Goal: Transaction & Acquisition: Obtain resource

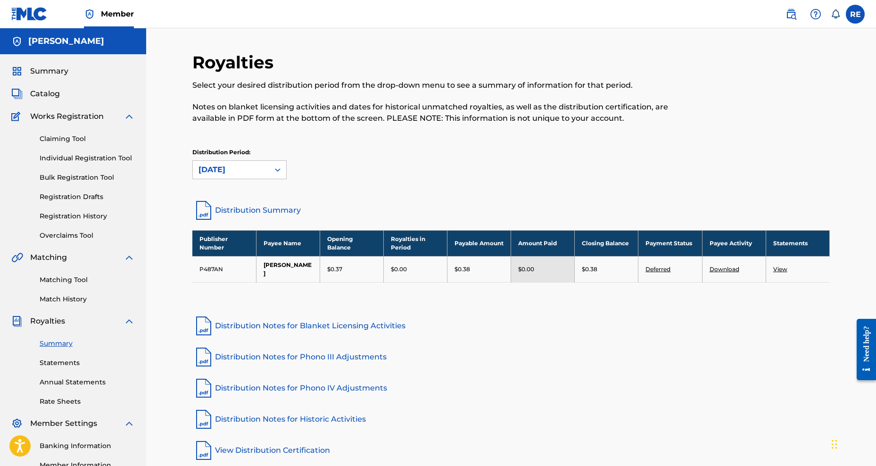
click at [662, 266] on link "Deferred" at bounding box center [658, 269] width 25 height 7
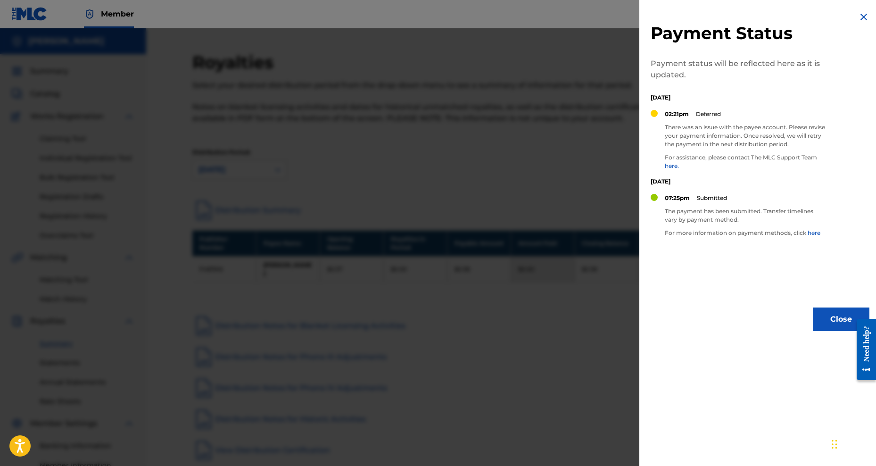
click at [425, 332] on div at bounding box center [438, 261] width 876 height 466
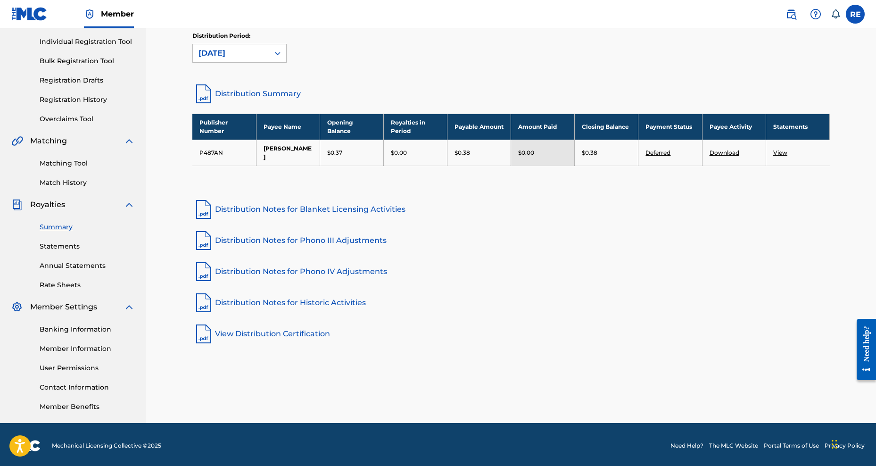
scroll to position [119, 0]
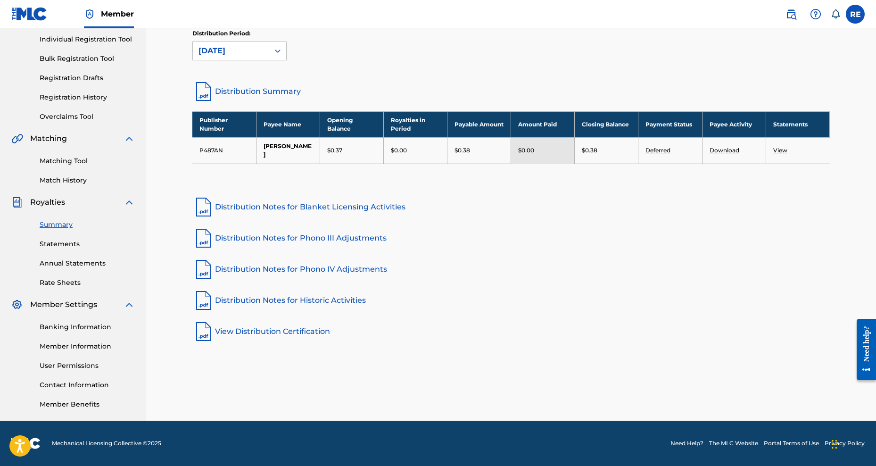
click at [78, 327] on link "Banking Information" at bounding box center [87, 327] width 95 height 10
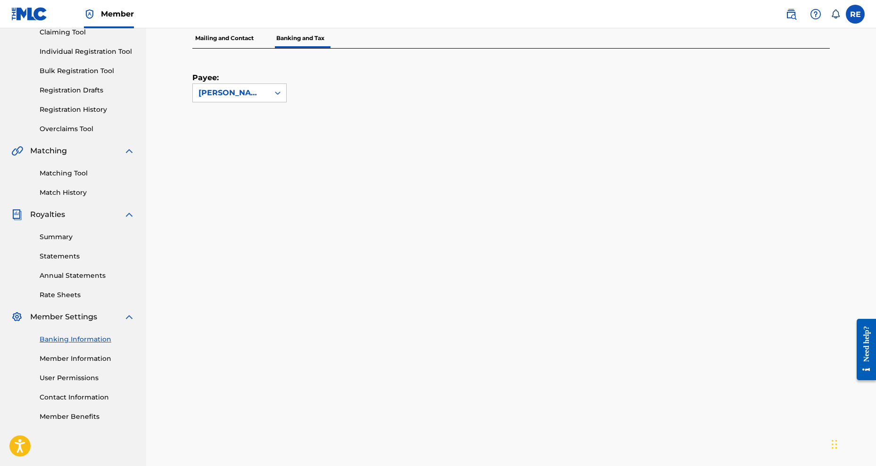
scroll to position [94, 0]
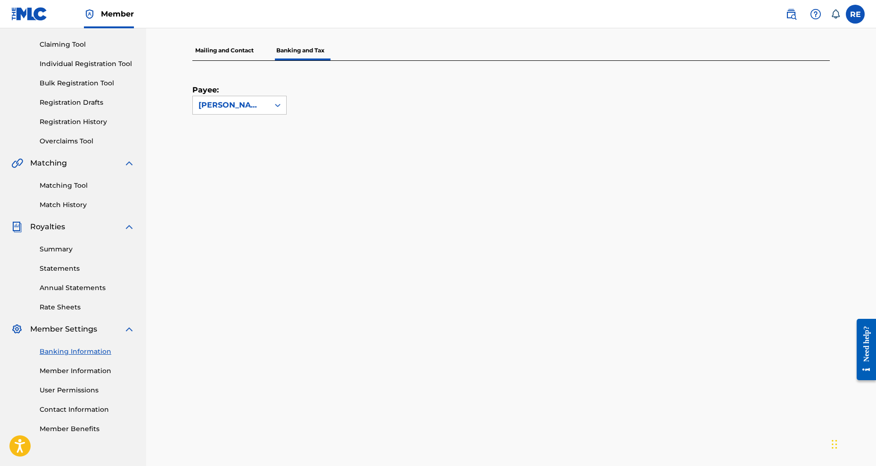
click at [236, 56] on p "Mailing and Contact" at bounding box center [224, 51] width 64 height 20
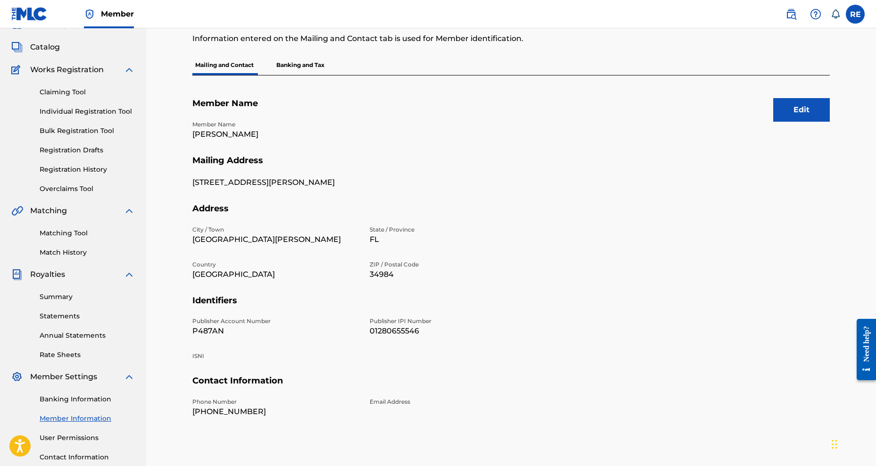
scroll to position [47, 0]
click at [789, 106] on button "Edit" at bounding box center [801, 110] width 57 height 24
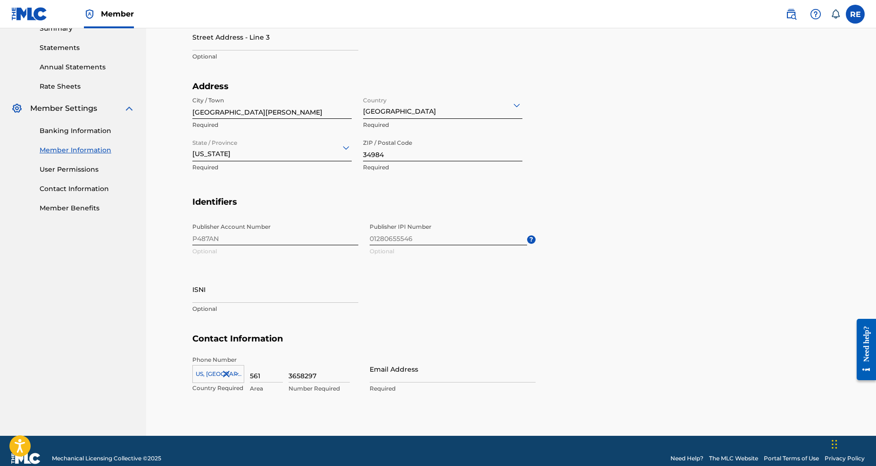
scroll to position [330, 0]
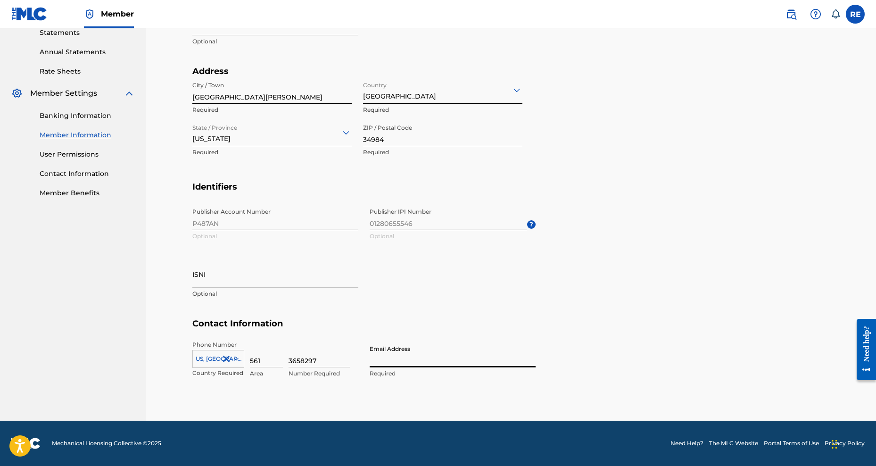
click at [418, 361] on input "Email Address" at bounding box center [453, 354] width 166 height 27
type input "[EMAIL_ADDRESS][DOMAIN_NAME]"
type input "[STREET_ADDRESS][PERSON_NAME]"
type input "[GEOGRAPHIC_DATA]"
type input "FL"
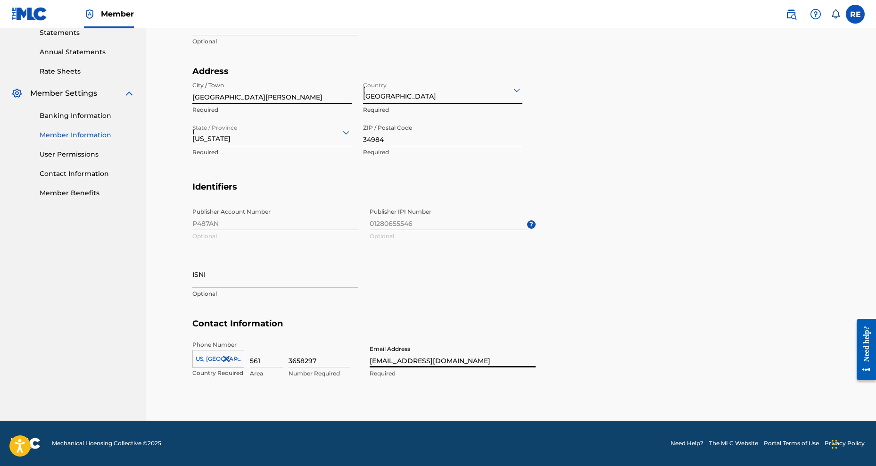
type input "1"
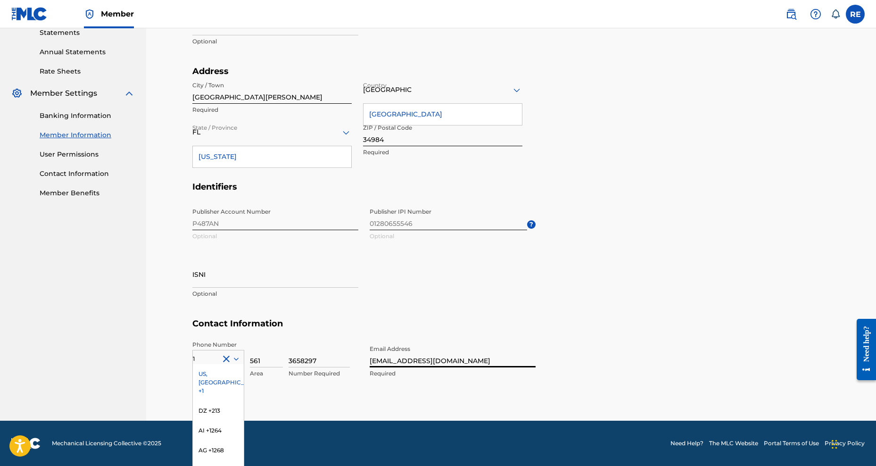
scroll to position [370, 0]
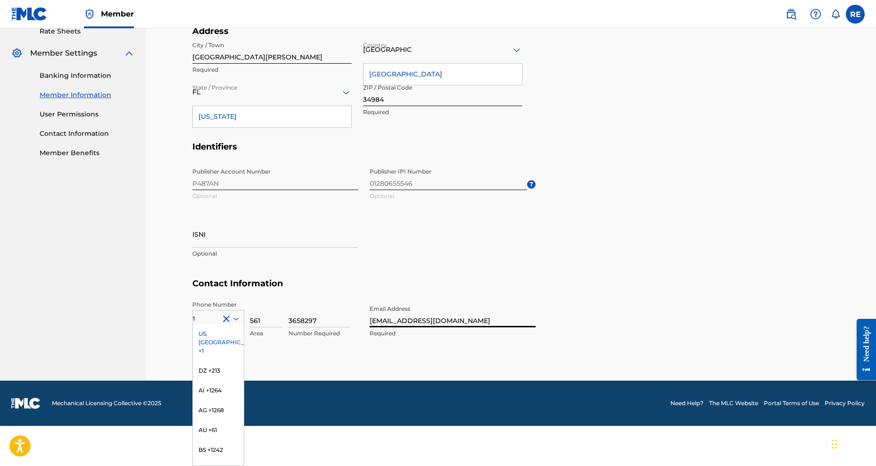
type input "[EMAIL_ADDRESS][DOMAIN_NAME]"
click at [573, 266] on section "Identifiers Publisher Account Number P487AN Optional Publisher IPI Number 01280…" at bounding box center [511, 209] width 638 height 137
click at [216, 337] on div "US, [GEOGRAPHIC_DATA] +1" at bounding box center [218, 342] width 51 height 37
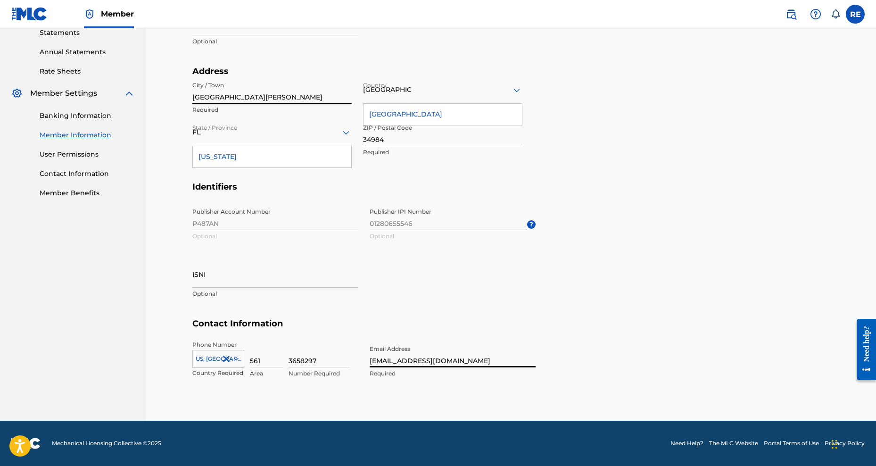
click at [473, 365] on input "[EMAIL_ADDRESS][DOMAIN_NAME]" at bounding box center [453, 354] width 166 height 27
type input "b"
type input "[EMAIL_ADDRESS][DOMAIN_NAME]"
type input "1"
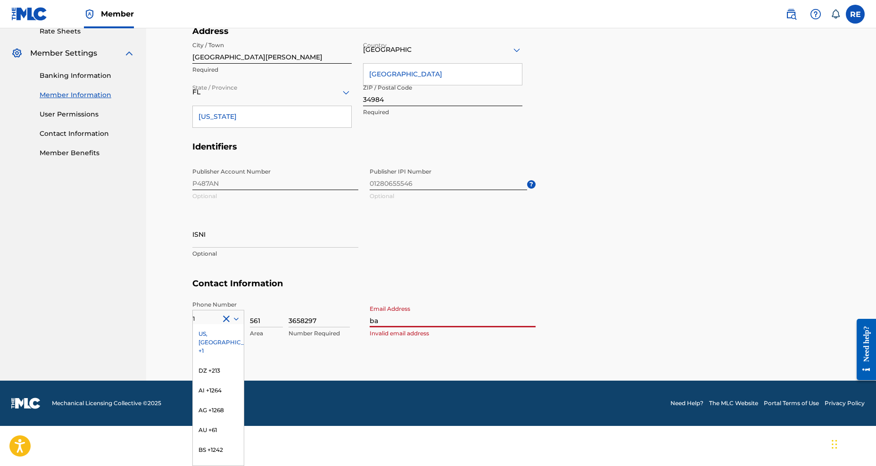
type input "b"
type input "[EMAIL_ADDRESS][DOMAIN_NAME]"
click at [495, 314] on input "[EMAIL_ADDRESS][DOMAIN_NAME]" at bounding box center [453, 313] width 166 height 27
click at [540, 269] on section "Identifiers Publisher Account Number P487AN Optional Publisher IPI Number 01280…" at bounding box center [511, 209] width 638 height 137
click at [220, 330] on div "US, [GEOGRAPHIC_DATA] +1" at bounding box center [218, 342] width 51 height 37
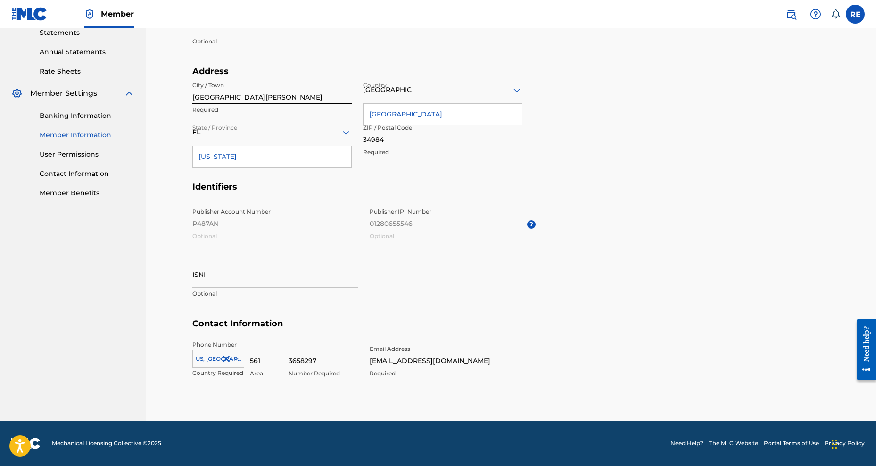
scroll to position [330, 0]
click at [385, 222] on span "Publisher IPI Number 01280655546 Optional ?" at bounding box center [453, 224] width 166 height 42
drag, startPoint x: 385, startPoint y: 222, endPoint x: 385, endPoint y: 212, distance: 9.9
click at [385, 212] on span "Publisher IPI Number 01280655546 Optional ?" at bounding box center [453, 224] width 166 height 42
click at [415, 219] on span "Publisher IPI Number 01280655546 Optional ?" at bounding box center [453, 224] width 166 height 42
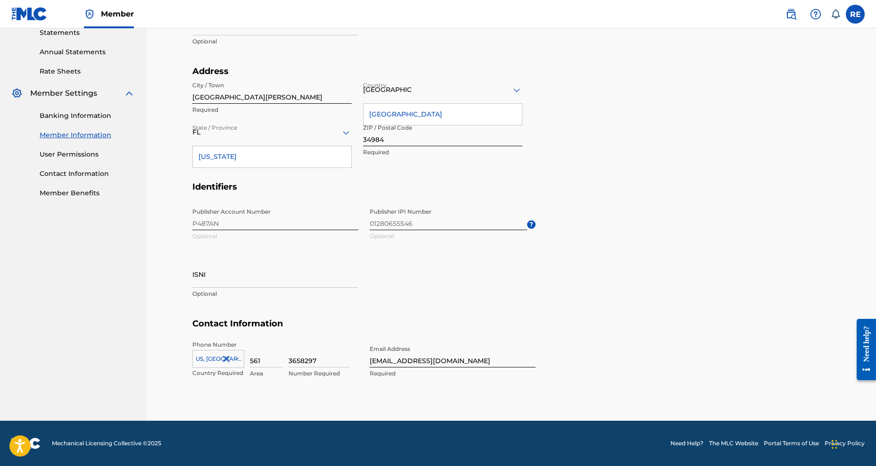
click at [376, 221] on span "Publisher IPI Number 01280655546 Optional ?" at bounding box center [453, 224] width 166 height 42
drag, startPoint x: 375, startPoint y: 221, endPoint x: 336, endPoint y: 216, distance: 39.4
click at [336, 216] on div "Publisher Account Number P487AN Optional Publisher IPI Number 01280655546 Optio…" at bounding box center [363, 260] width 343 height 115
click at [395, 225] on span "Publisher IPI Number 01280655546 Optional ?" at bounding box center [453, 224] width 166 height 42
click at [260, 276] on input "ISNI" at bounding box center [275, 274] width 166 height 27
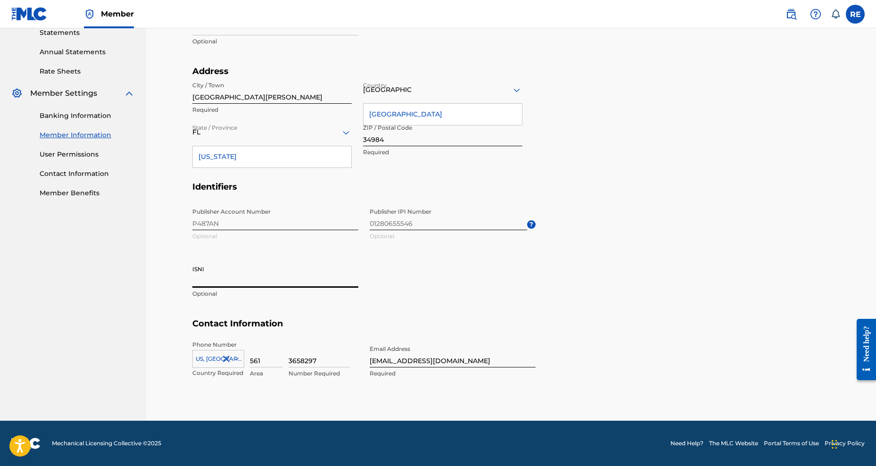
paste input "1280655546"
type input "1280655546"
click at [407, 219] on span "Publisher IPI Number 01280655546 Optional ?" at bounding box center [453, 224] width 166 height 42
click at [388, 226] on span "Publisher IPI Number 01280655546 Optional ?" at bounding box center [453, 224] width 166 height 42
click at [372, 226] on span "Publisher IPI Number 01280655546 Optional ?" at bounding box center [453, 224] width 166 height 42
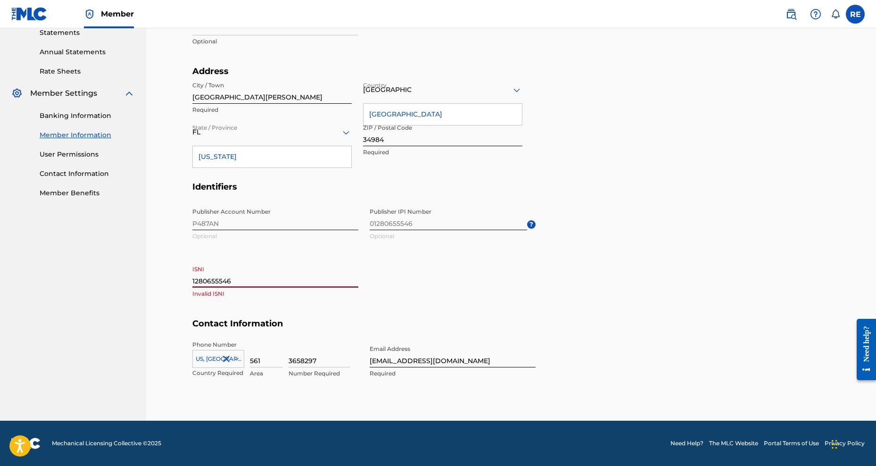
drag, startPoint x: 271, startPoint y: 286, endPoint x: 142, endPoint y: 286, distance: 128.8
click at [142, 286] on main "[PERSON_NAME] Summary Catalog Works Registration Claiming Tool Individual Regis…" at bounding box center [438, 59] width 876 height 723
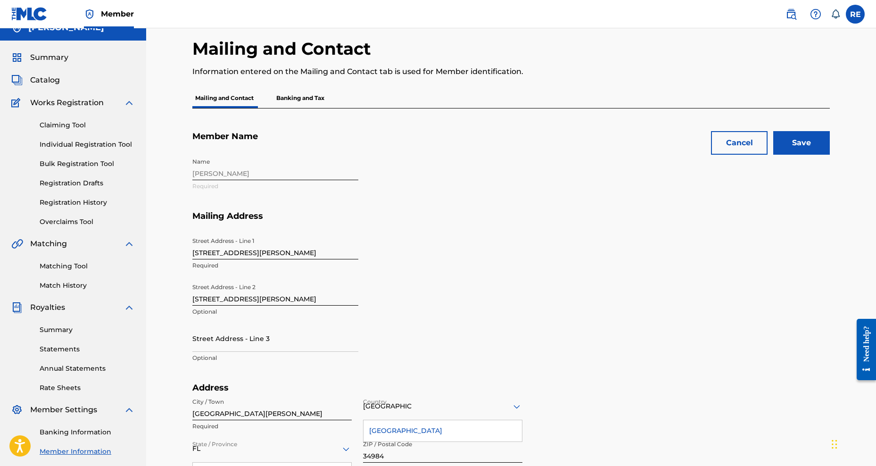
scroll to position [0, 0]
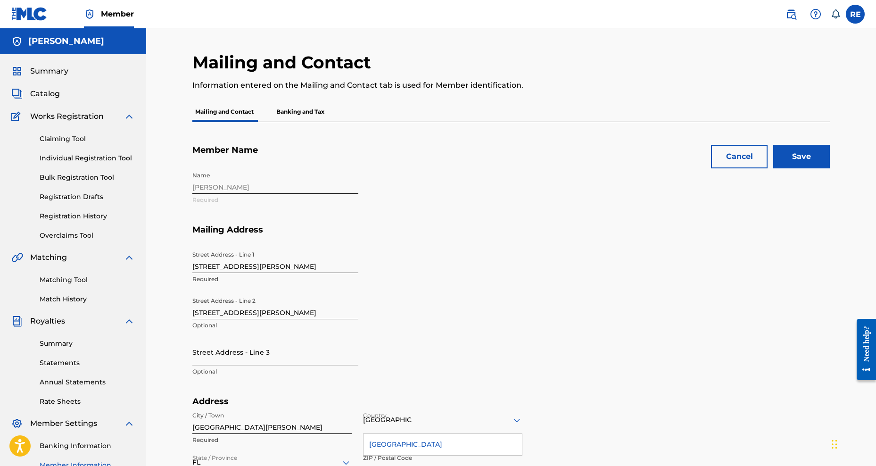
click at [792, 154] on input "Save" at bounding box center [801, 157] width 57 height 24
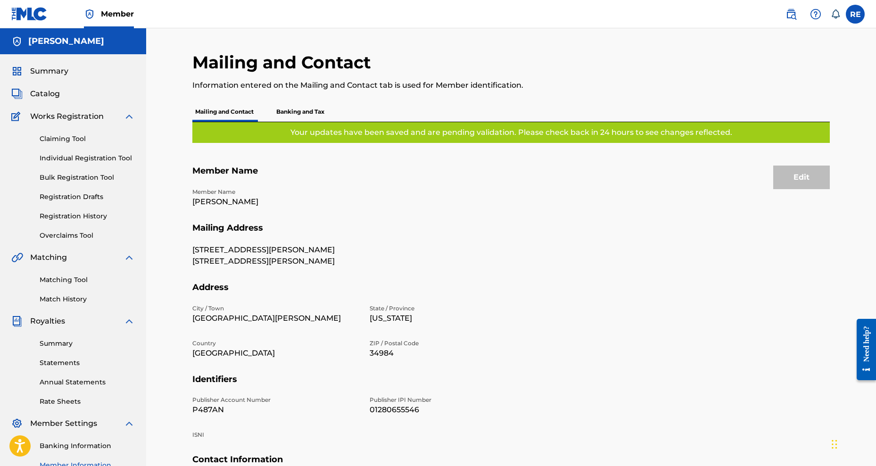
click at [290, 111] on p "Banking and Tax" at bounding box center [301, 112] width 54 height 20
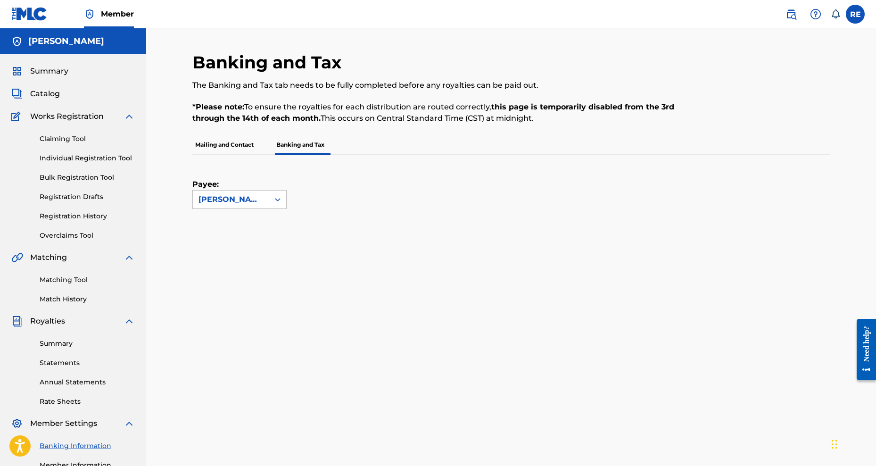
click at [38, 73] on span "Summary" at bounding box center [49, 71] width 38 height 11
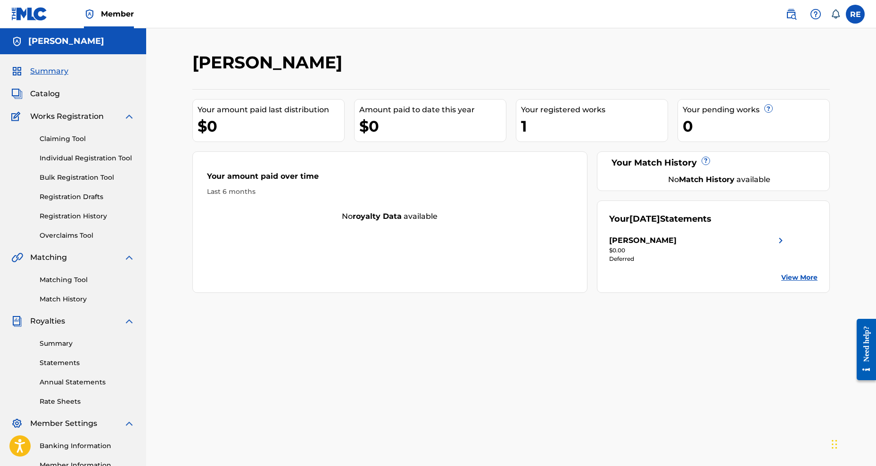
click at [72, 294] on div "Matching Tool Match History" at bounding box center [73, 283] width 124 height 41
click at [70, 299] on link "Match History" at bounding box center [87, 299] width 95 height 10
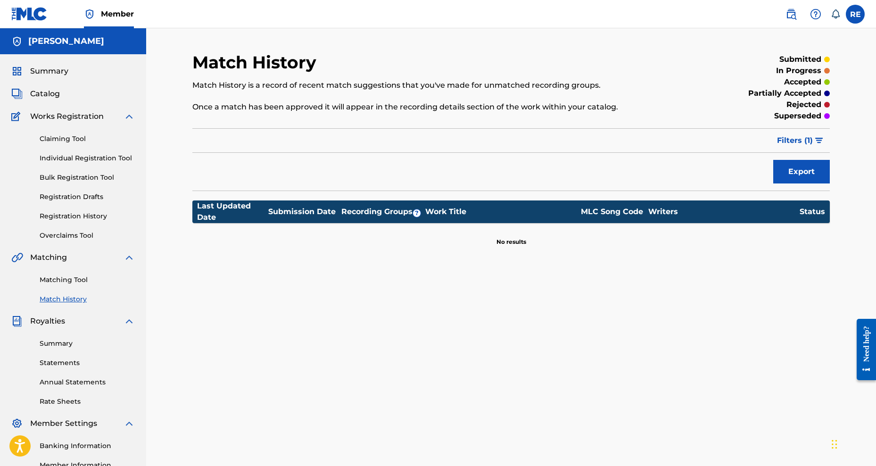
click at [57, 278] on link "Matching Tool" at bounding box center [87, 280] width 95 height 10
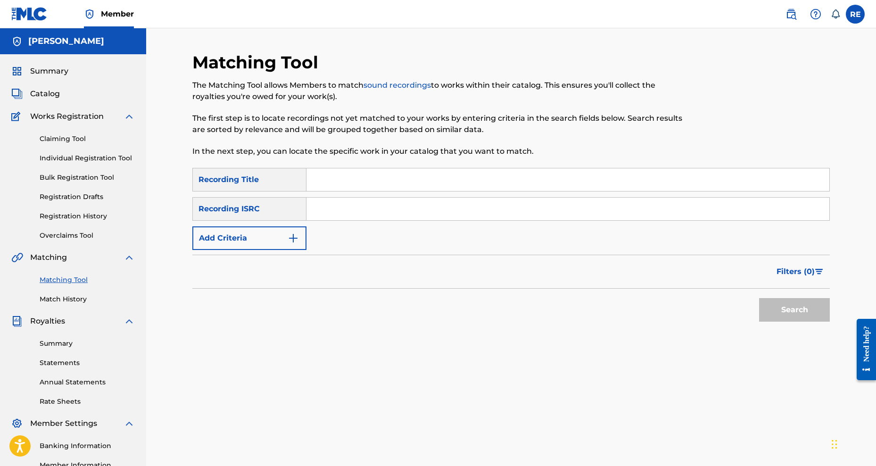
click at [788, 17] on img at bounding box center [791, 13] width 11 height 11
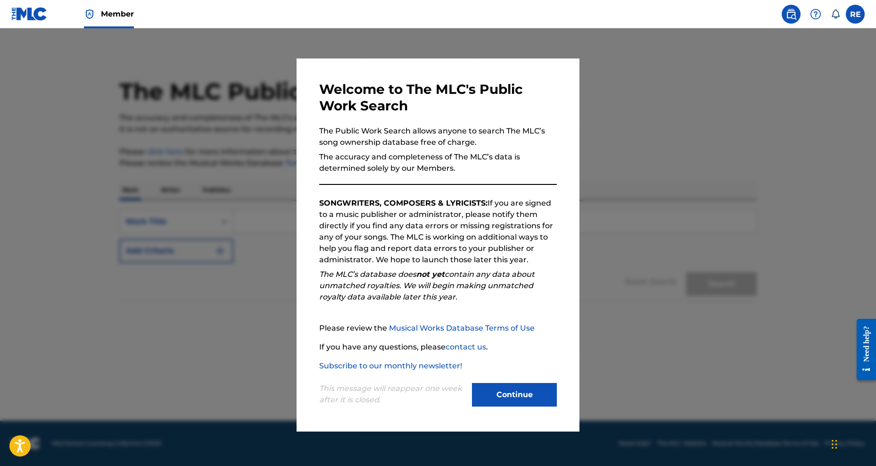
click at [512, 393] on button "Continue" at bounding box center [514, 395] width 85 height 24
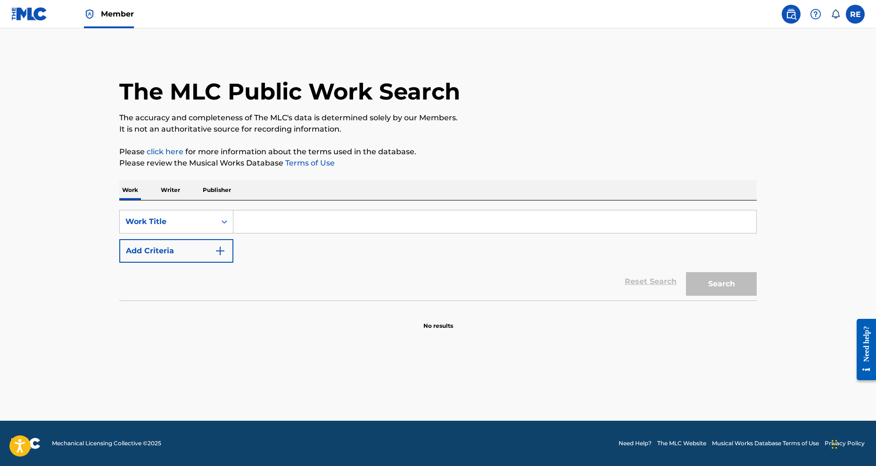
click at [276, 223] on input "Search Form" at bounding box center [494, 221] width 523 height 23
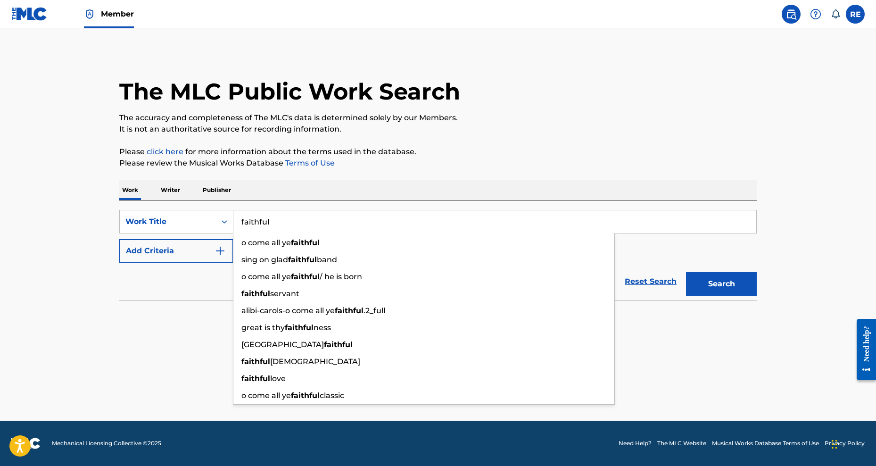
type input "faithful"
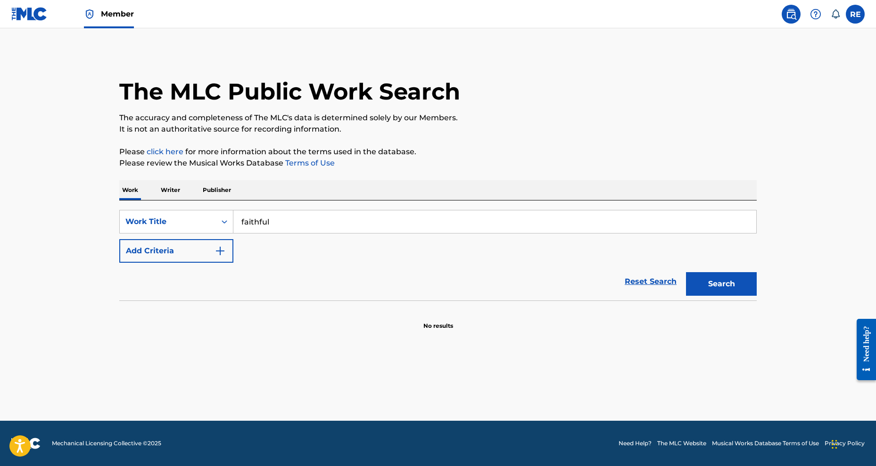
click at [375, 183] on div "Work Writer Publisher" at bounding box center [438, 190] width 638 height 20
click at [730, 292] on button "Search" at bounding box center [721, 284] width 71 height 24
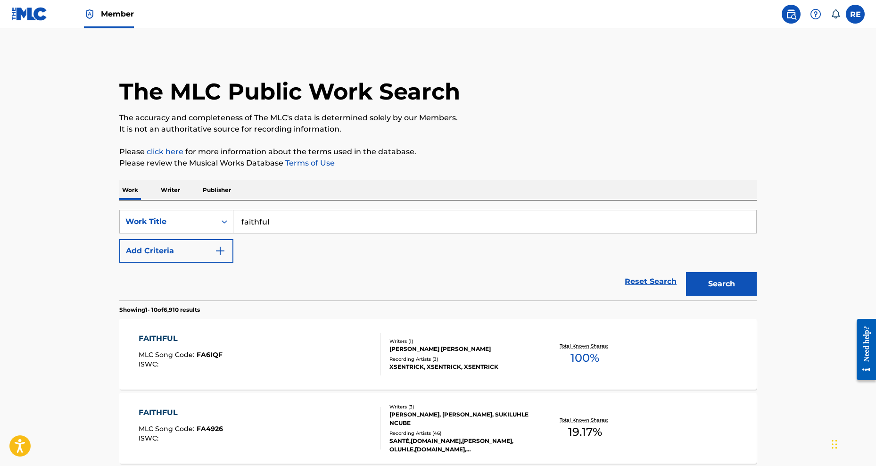
click at [47, 14] on img at bounding box center [29, 14] width 36 height 14
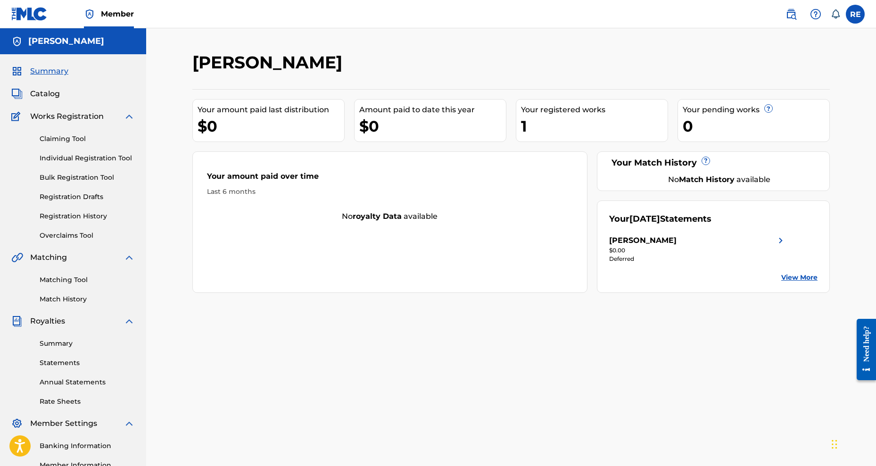
click at [62, 141] on link "Claiming Tool" at bounding box center [87, 139] width 95 height 10
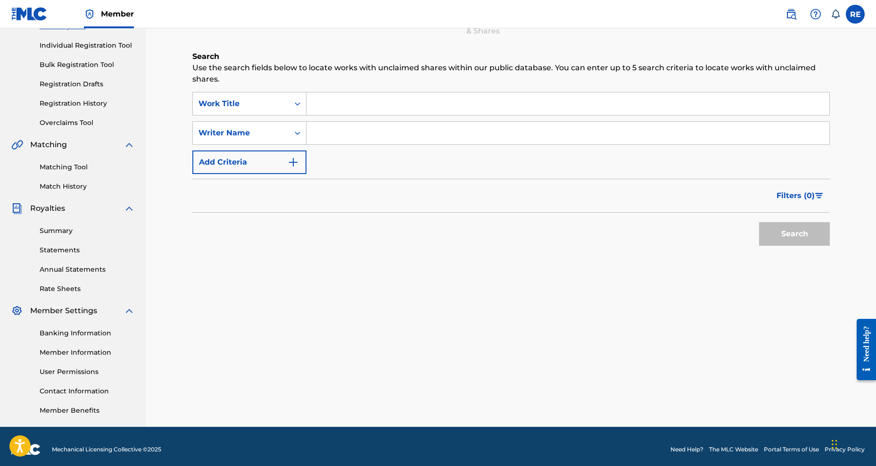
scroll to position [119, 0]
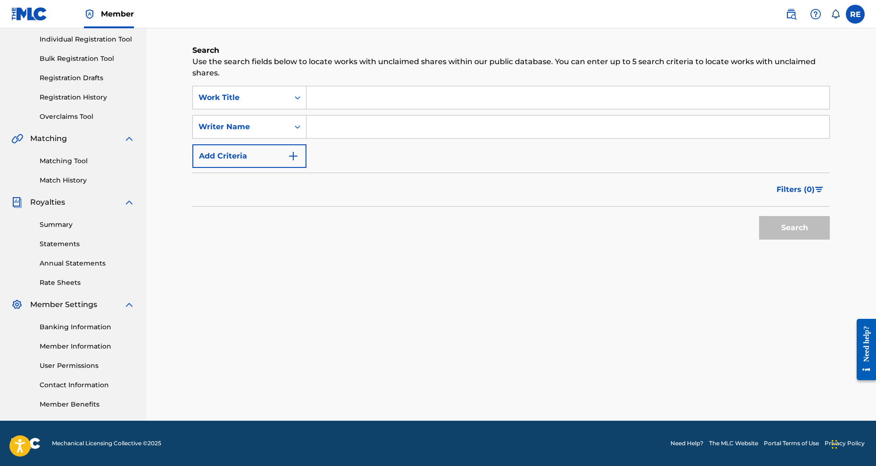
click at [347, 100] on input "Search Form" at bounding box center [568, 97] width 523 height 23
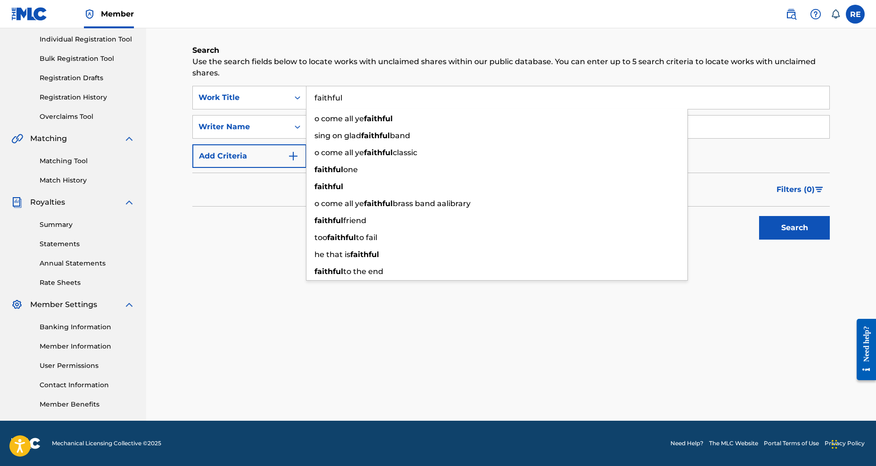
type input "faithful"
click at [304, 63] on p "Use the search fields below to locate works with unclaimed shares within our pu…" at bounding box center [511, 67] width 638 height 23
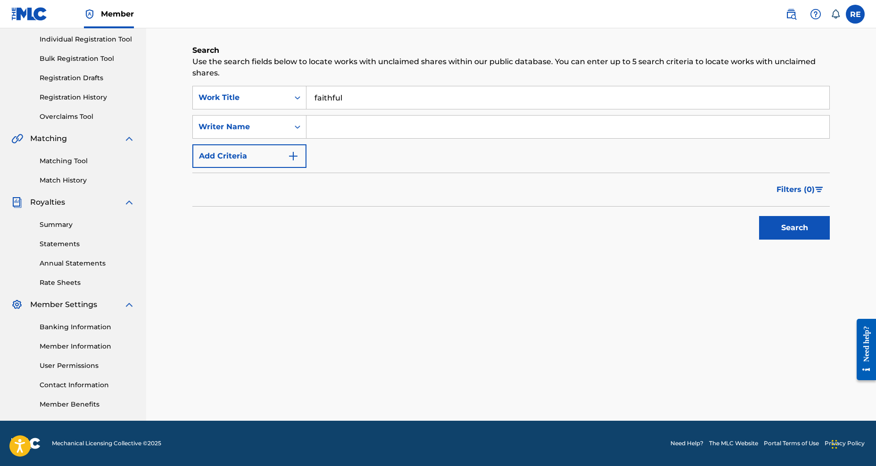
click at [359, 133] on input "Search Form" at bounding box center [568, 127] width 523 height 23
click at [808, 233] on button "Search" at bounding box center [794, 228] width 71 height 24
click at [373, 96] on input "faithful" at bounding box center [568, 97] width 523 height 23
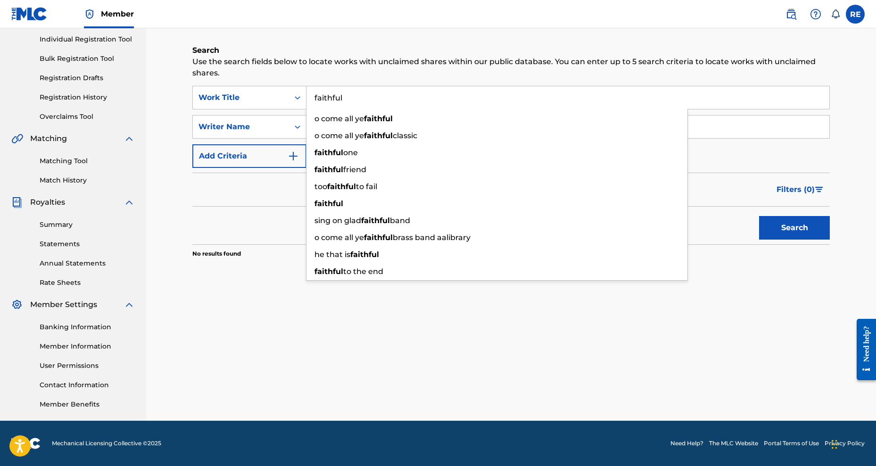
click at [266, 189] on div "Filters ( 0 )" at bounding box center [511, 190] width 638 height 34
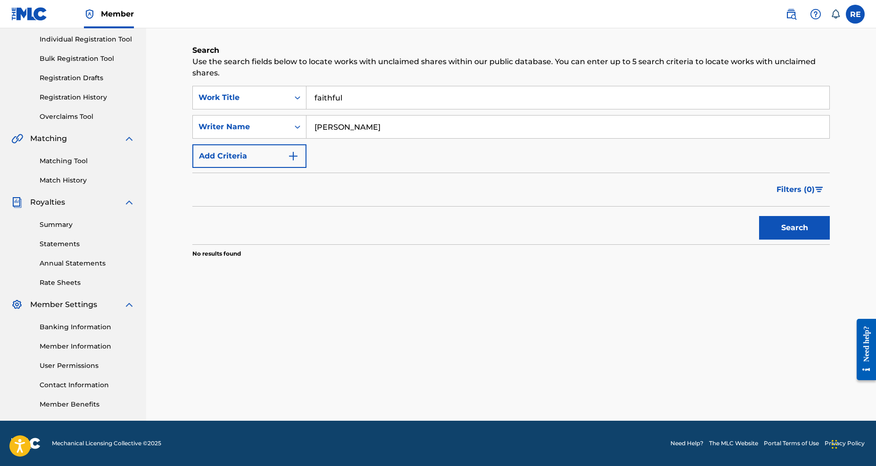
click at [288, 161] on img "Search Form" at bounding box center [293, 155] width 11 height 11
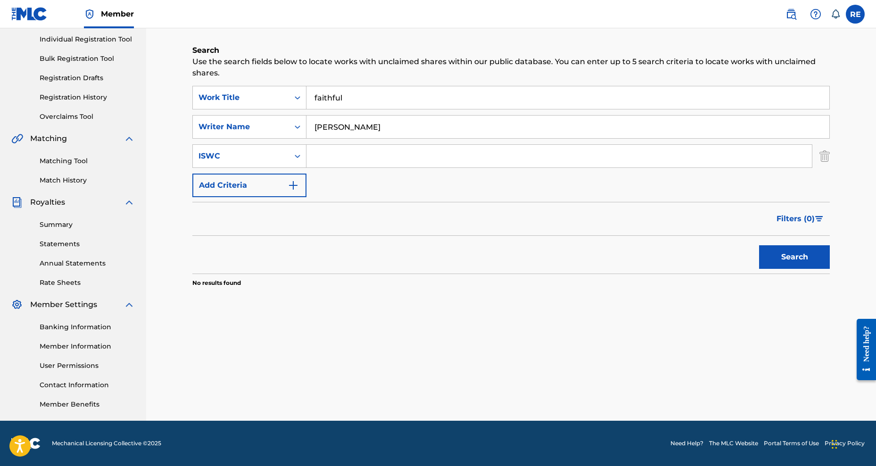
click at [297, 183] on img "Search Form" at bounding box center [293, 185] width 11 height 11
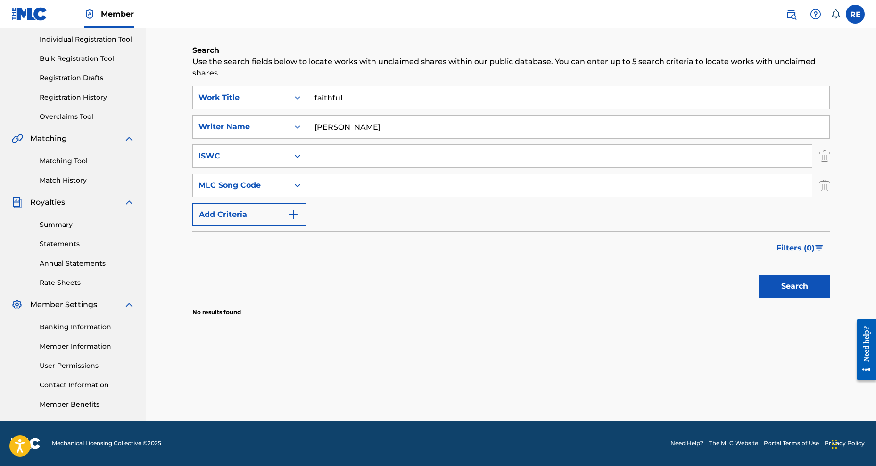
click at [300, 213] on button "Add Criteria" at bounding box center [249, 215] width 114 height 24
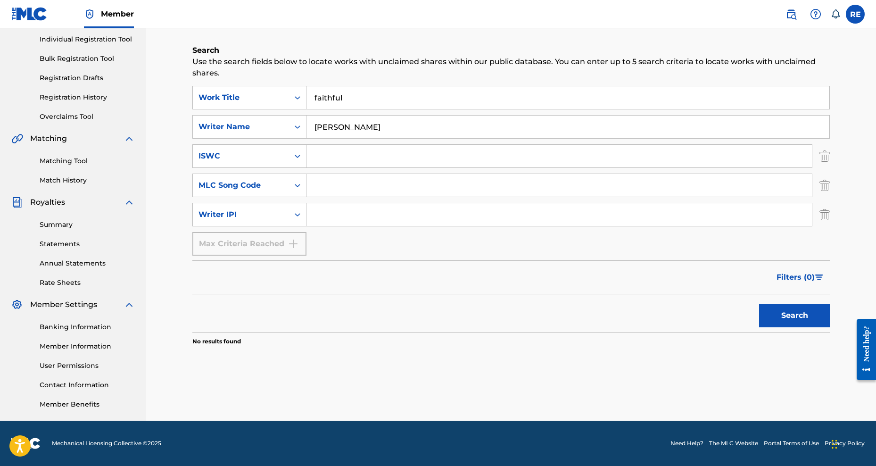
click at [826, 210] on img "Search Form" at bounding box center [825, 215] width 10 height 24
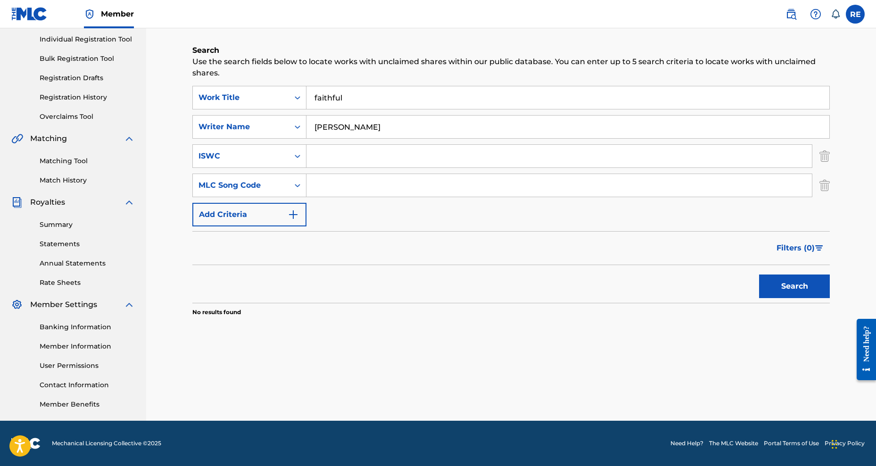
click at [822, 185] on img "Search Form" at bounding box center [825, 186] width 10 height 24
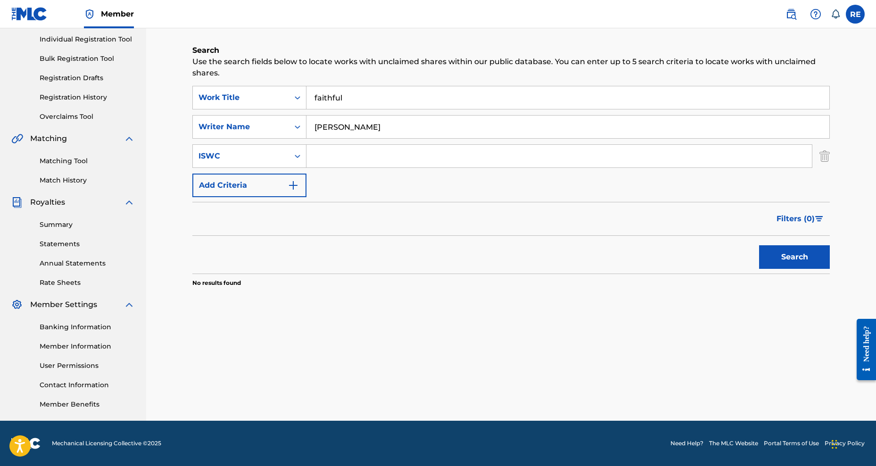
click at [824, 158] on img "Search Form" at bounding box center [825, 156] width 10 height 24
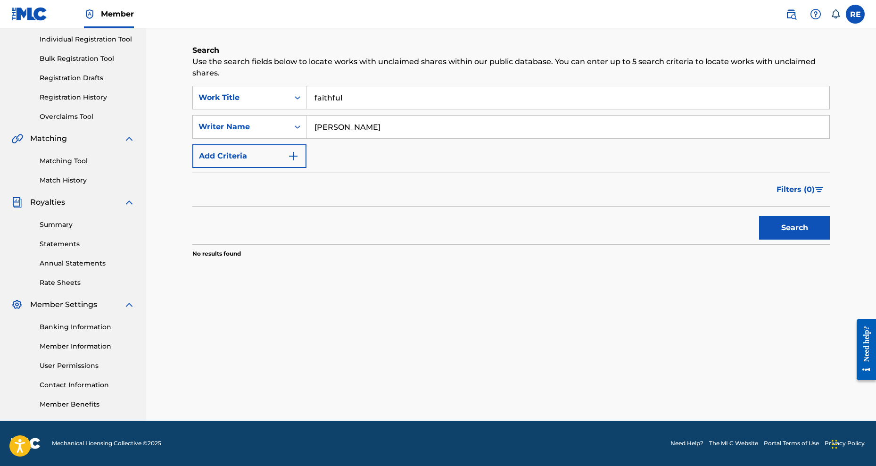
click at [399, 134] on input "[PERSON_NAME]" at bounding box center [568, 127] width 523 height 23
click at [335, 128] on input "[PERSON_NAME]" at bounding box center [568, 127] width 523 height 23
type input "[PERSON_NAME]"
click at [759, 216] on button "Search" at bounding box center [794, 228] width 71 height 24
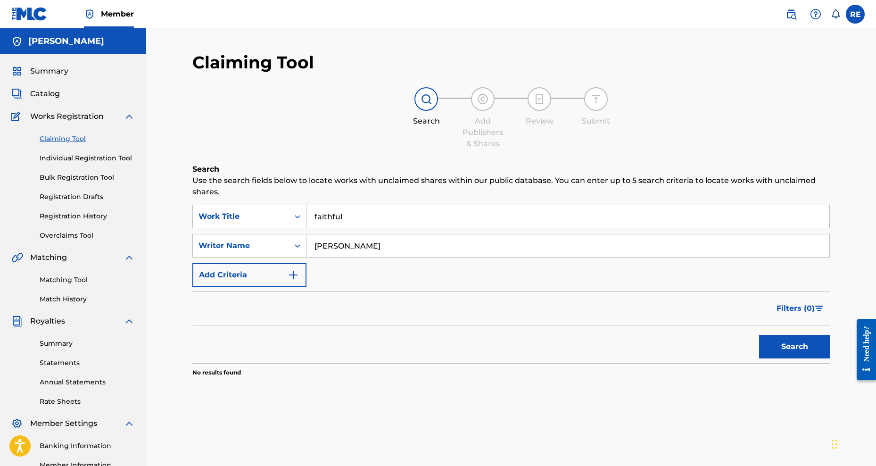
click at [380, 212] on input "faithful" at bounding box center [568, 216] width 523 height 23
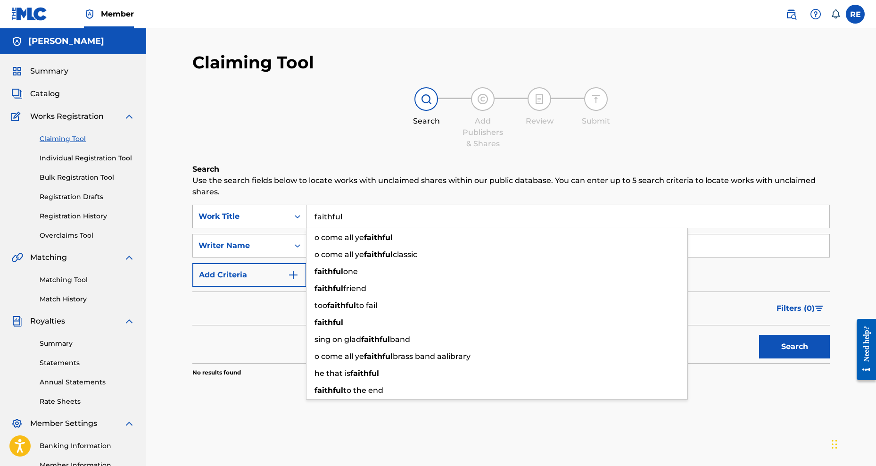
drag, startPoint x: 386, startPoint y: 214, endPoint x: 258, endPoint y: 216, distance: 127.8
click at [258, 216] on div "SearchWithCriteriab7d0221c-074c-46f2-b6af-500ba4fd737c Work Title faithful o co…" at bounding box center [511, 217] width 638 height 24
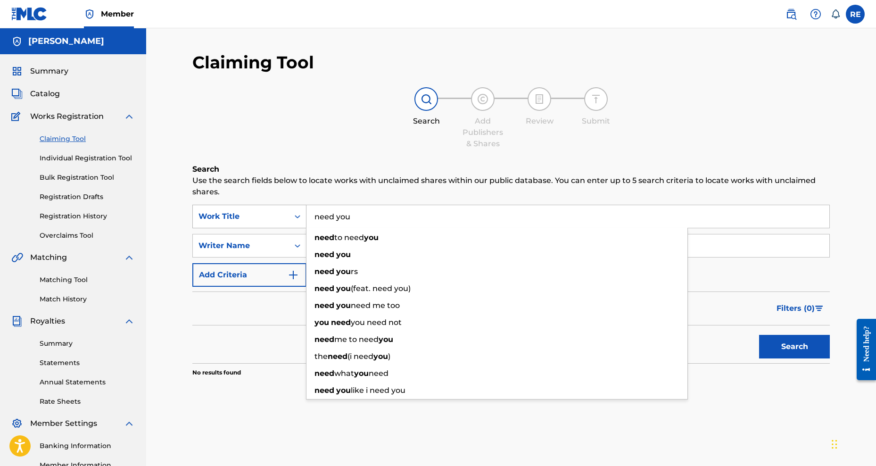
type input "need you"
click at [759, 335] on button "Search" at bounding box center [794, 347] width 71 height 24
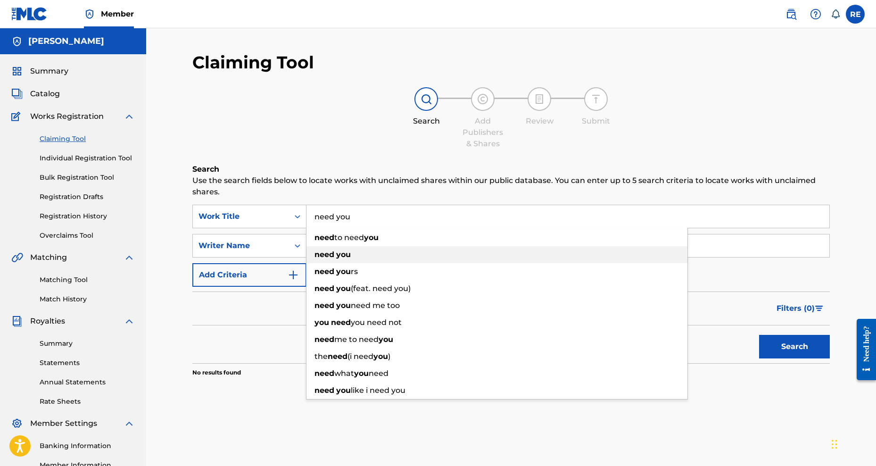
click at [358, 256] on div "need you" at bounding box center [497, 254] width 381 height 17
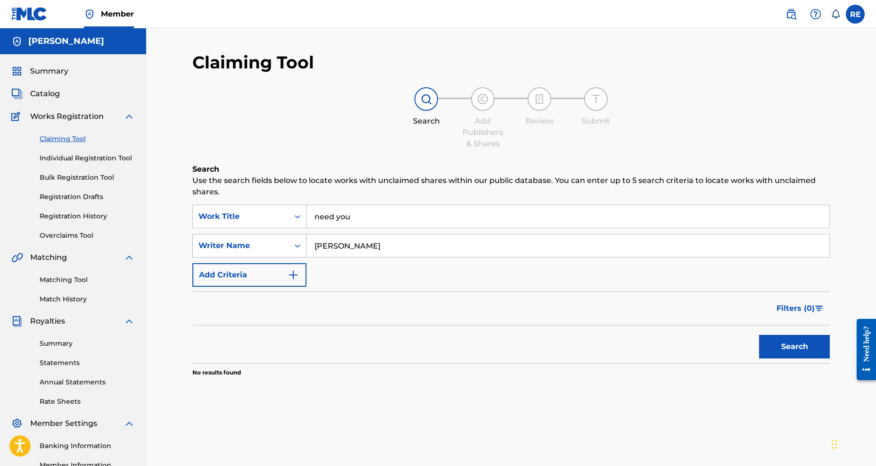
drag, startPoint x: 427, startPoint y: 247, endPoint x: 243, endPoint y: 247, distance: 183.9
click at [243, 247] on div "SearchWithCriteriadd862165-bf44-4c4c-bd05-b175a6589e20 Writer Name [PERSON_NAME]" at bounding box center [511, 246] width 638 height 24
type input "baby bleu"
click at [759, 335] on button "Search" at bounding box center [794, 347] width 71 height 24
drag, startPoint x: 371, startPoint y: 248, endPoint x: 287, endPoint y: 250, distance: 84.0
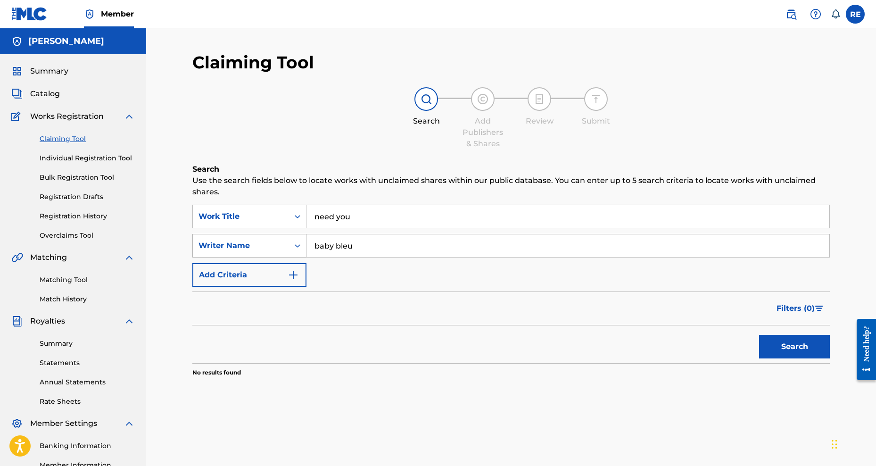
click at [288, 250] on div "SearchWithCriteriadd862165-bf44-4c4c-bd05-b175a6589e20 Writer Name baby bleu" at bounding box center [511, 246] width 638 height 24
click at [304, 140] on div "Search Add Publishers & Shares Review Submit" at bounding box center [511, 118] width 638 height 62
click at [117, 155] on link "Individual Registration Tool" at bounding box center [87, 158] width 95 height 10
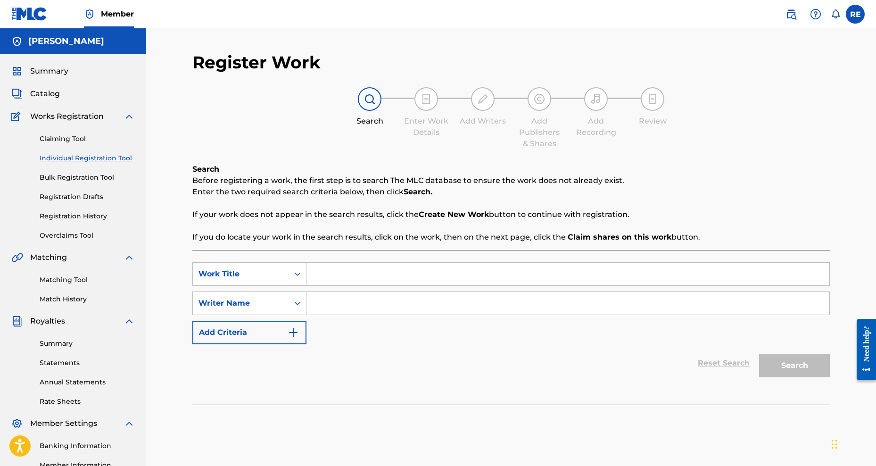
click at [358, 278] on input "Search Form" at bounding box center [568, 274] width 523 height 23
type input "Faithful"
click at [366, 301] on input "Search Form" at bounding box center [568, 303] width 523 height 23
click at [334, 303] on input "[PERSON_NAME]" at bounding box center [568, 303] width 523 height 23
type input "[PERSON_NAME]"
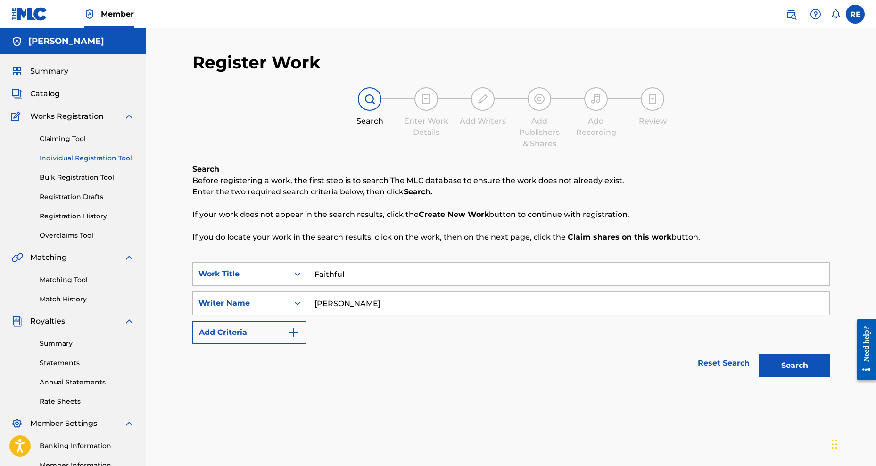
click at [767, 367] on button "Search" at bounding box center [794, 366] width 71 height 24
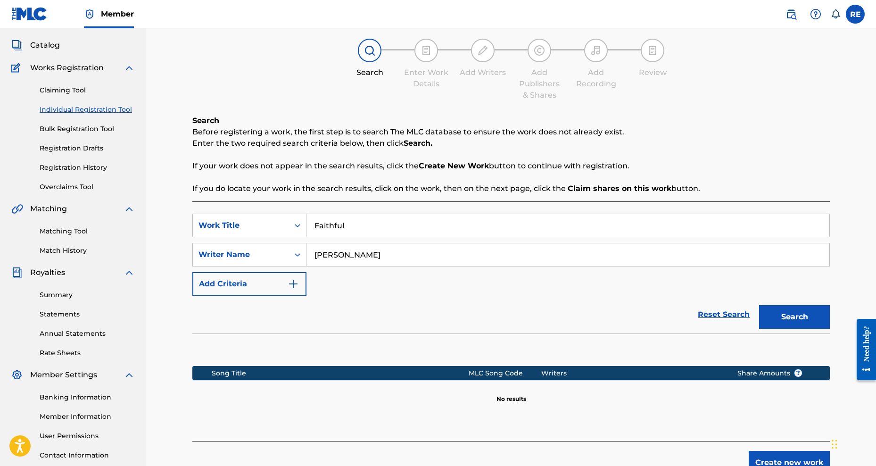
scroll to position [119, 0]
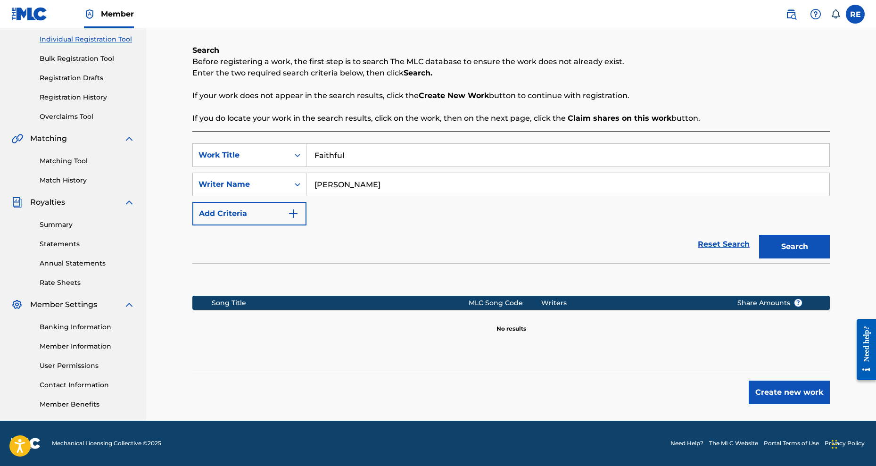
click at [790, 386] on button "Create new work" at bounding box center [789, 393] width 81 height 24
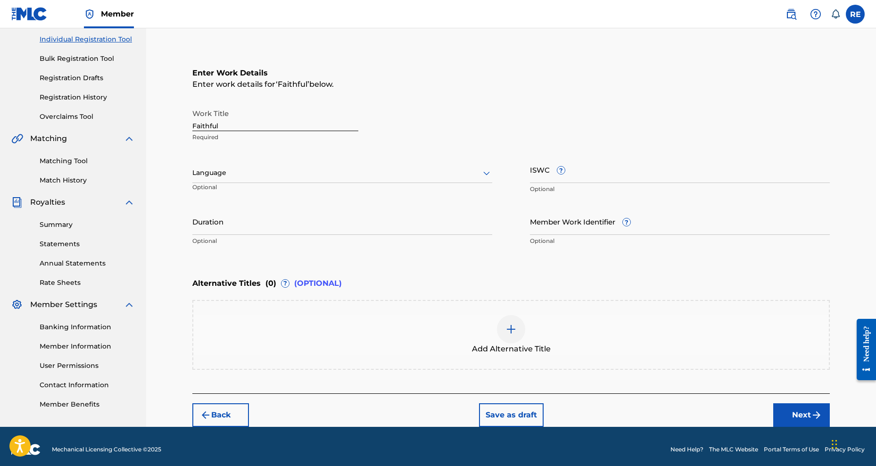
click at [414, 169] on div at bounding box center [342, 173] width 300 height 12
click at [366, 191] on div "English" at bounding box center [342, 193] width 299 height 21
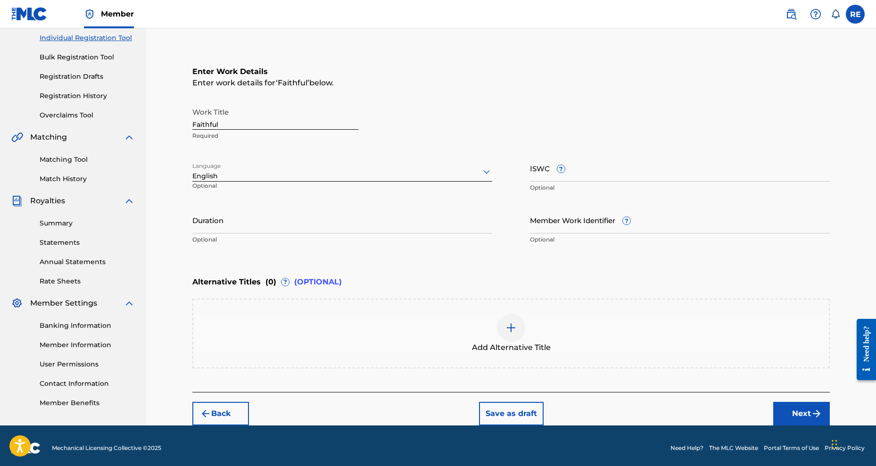
scroll to position [125, 0]
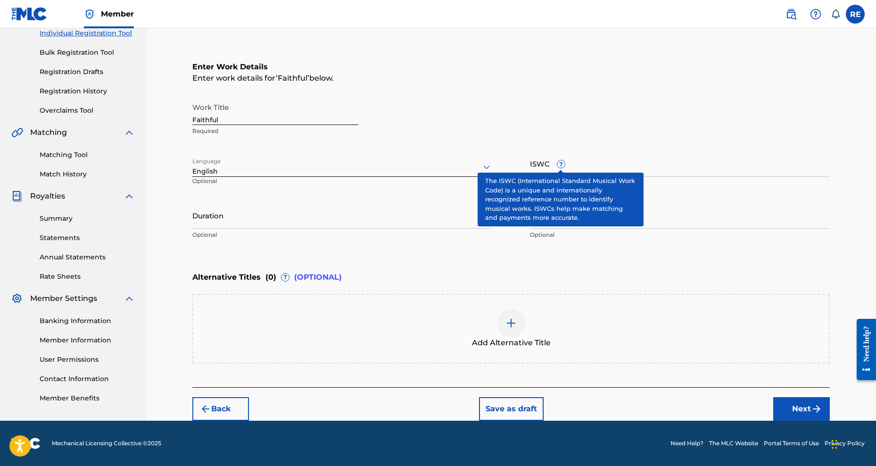
click at [563, 164] on span "?" at bounding box center [561, 164] width 8 height 8
click at [563, 164] on input "ISWC ?" at bounding box center [680, 163] width 300 height 27
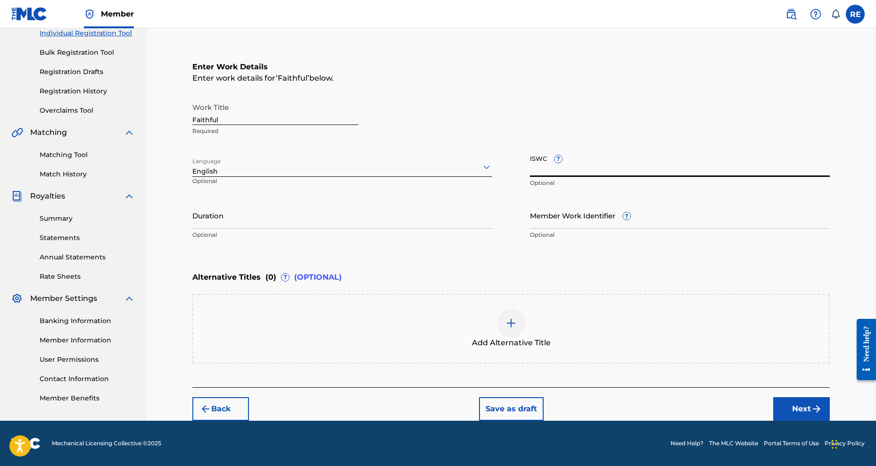
click at [540, 160] on input "ISWC ?" at bounding box center [680, 163] width 300 height 27
paste input "T3322964483"
type input "T3322964483"
click at [506, 175] on div "Work Title Faithful Required Language English Optional ISWC ? T3322964483 Optio…" at bounding box center [511, 171] width 638 height 146
click at [323, 208] on input "Duration" at bounding box center [342, 215] width 300 height 27
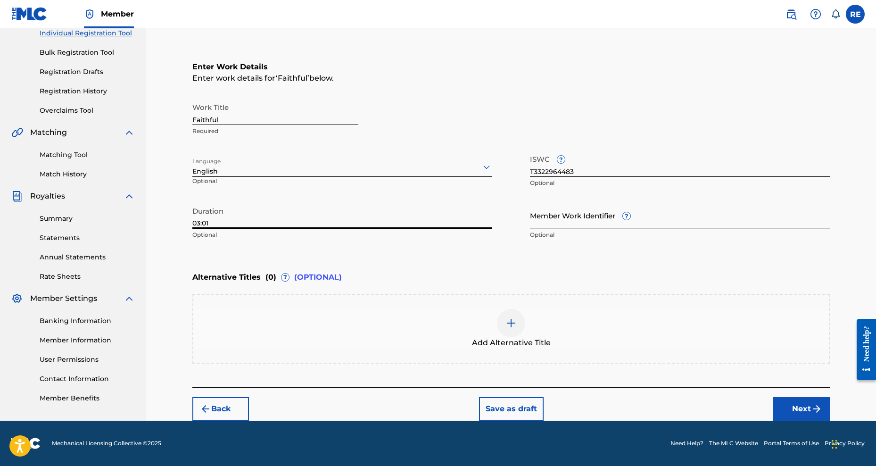
type input "03:01"
click at [806, 413] on button "Next" at bounding box center [801, 409] width 57 height 24
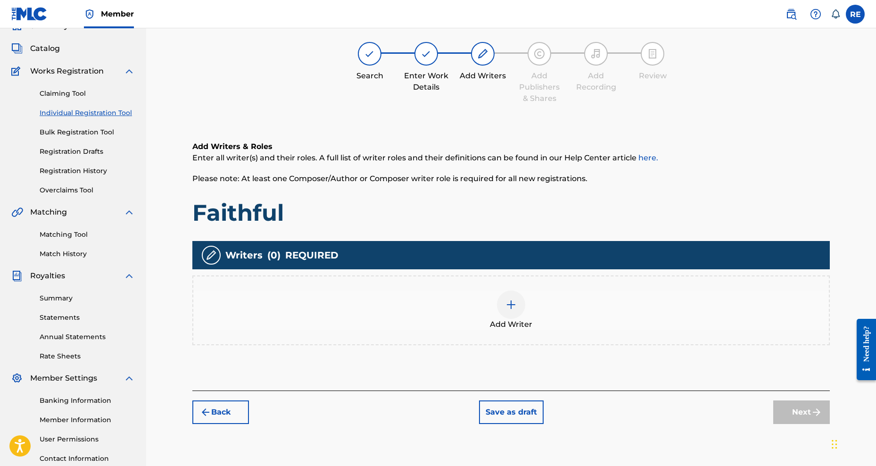
scroll to position [42, 0]
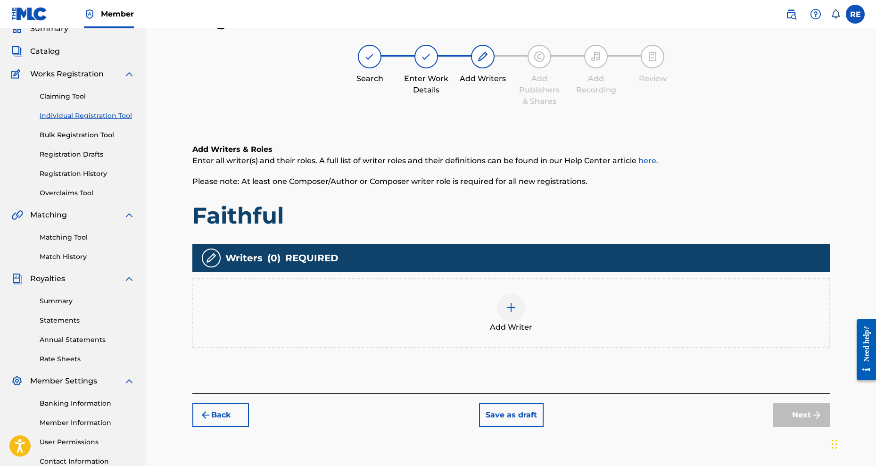
click at [516, 309] on img at bounding box center [511, 307] width 11 height 11
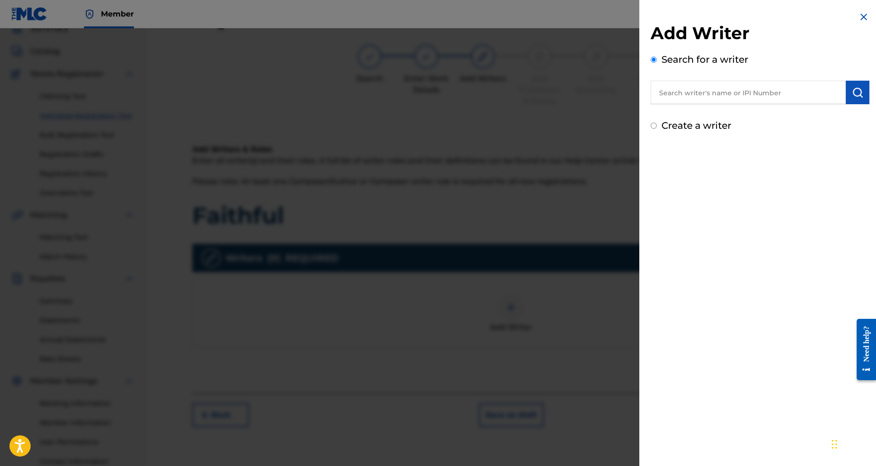
click at [764, 90] on input "text" at bounding box center [748, 93] width 195 height 24
paste input "861920135"
type input "861920135"
click at [857, 88] on img "submit" at bounding box center [857, 92] width 11 height 11
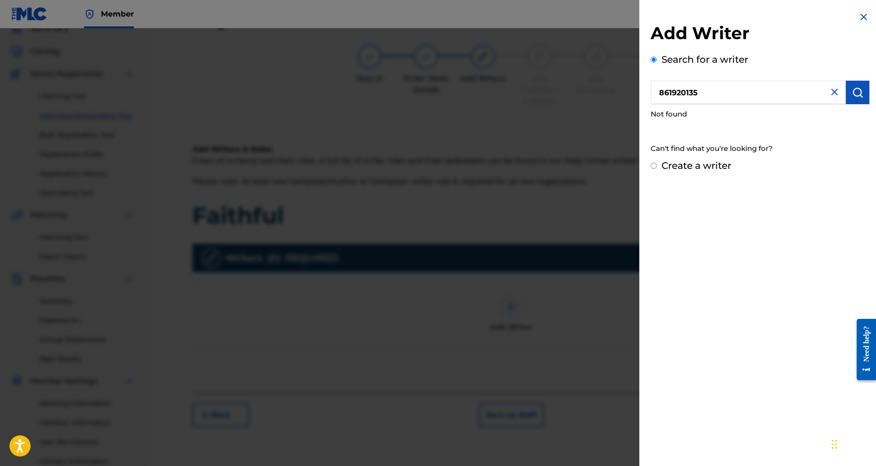
click at [836, 97] on div "861920135" at bounding box center [760, 93] width 219 height 24
click at [835, 93] on img at bounding box center [834, 91] width 11 height 11
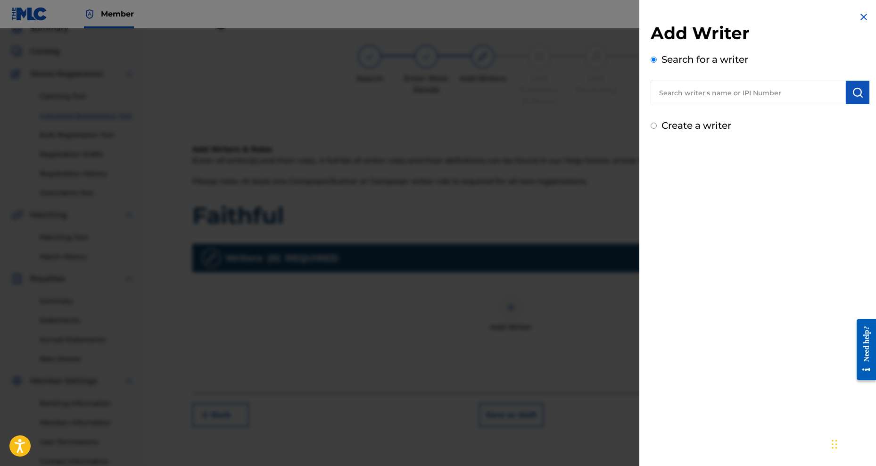
click at [862, 14] on img at bounding box center [863, 16] width 11 height 11
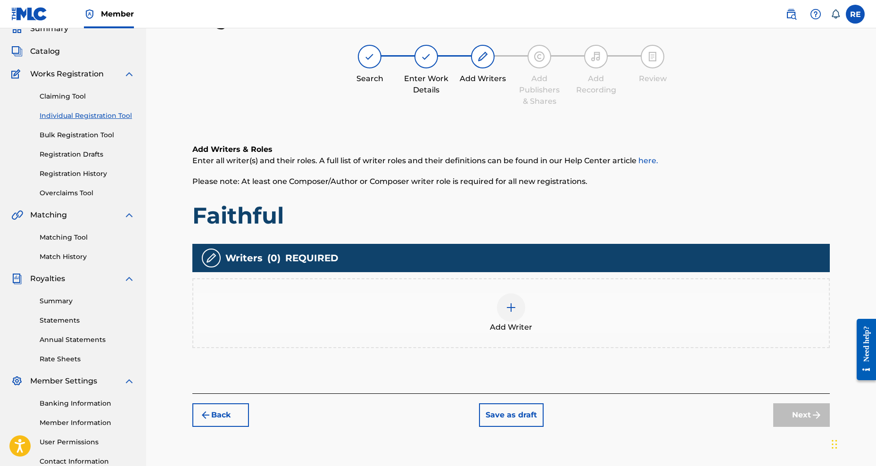
click at [68, 236] on link "Matching Tool" at bounding box center [87, 238] width 95 height 10
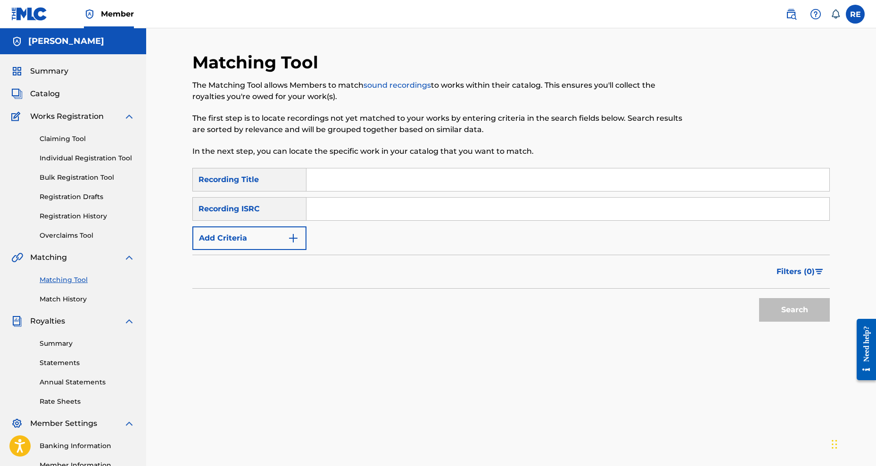
click at [336, 178] on input "Search Form" at bounding box center [568, 179] width 523 height 23
type input "Need You"
type input "QZWFK2517188"
click at [457, 173] on input "Need You" at bounding box center [568, 179] width 523 height 23
drag, startPoint x: 457, startPoint y: 173, endPoint x: 449, endPoint y: 174, distance: 8.6
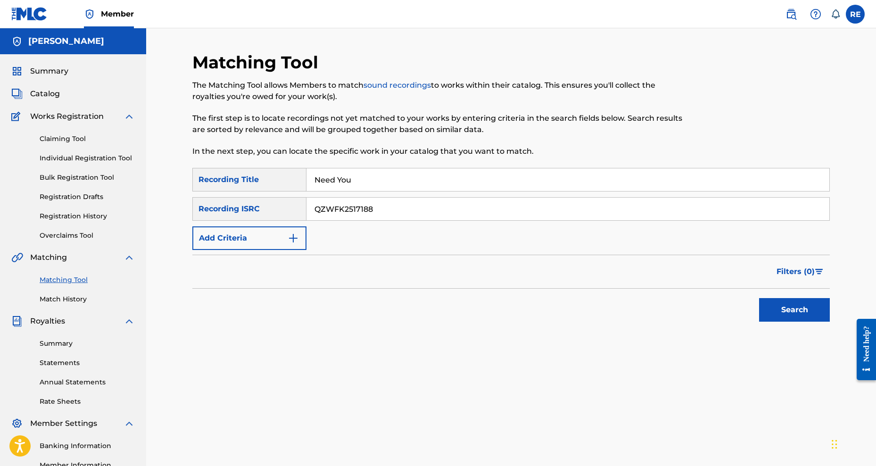
click at [449, 174] on input "Need You" at bounding box center [568, 179] width 523 height 23
type input "N"
type input "faithful"
click at [794, 316] on button "Search" at bounding box center [794, 310] width 71 height 24
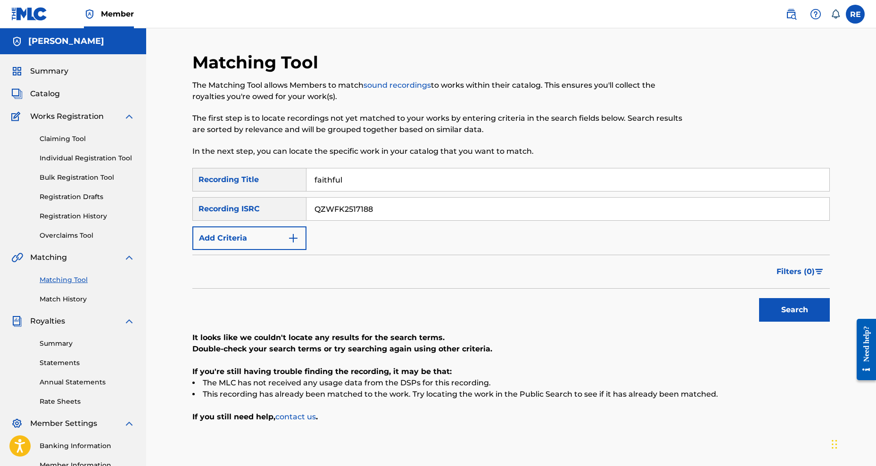
click at [68, 349] on div "Summary Statements Annual Statements Rate Sheets" at bounding box center [73, 367] width 124 height 80
click at [68, 344] on link "Summary" at bounding box center [87, 344] width 95 height 10
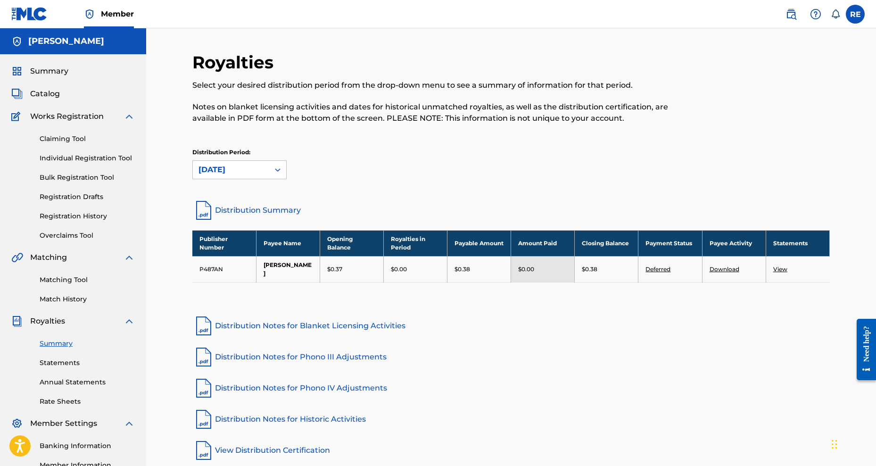
click at [786, 266] on link "View" at bounding box center [780, 269] width 14 height 7
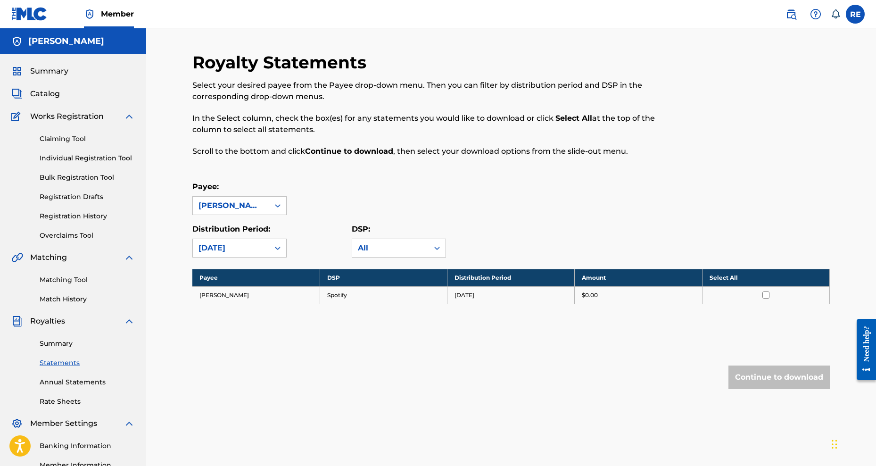
click at [51, 341] on link "Summary" at bounding box center [87, 344] width 95 height 10
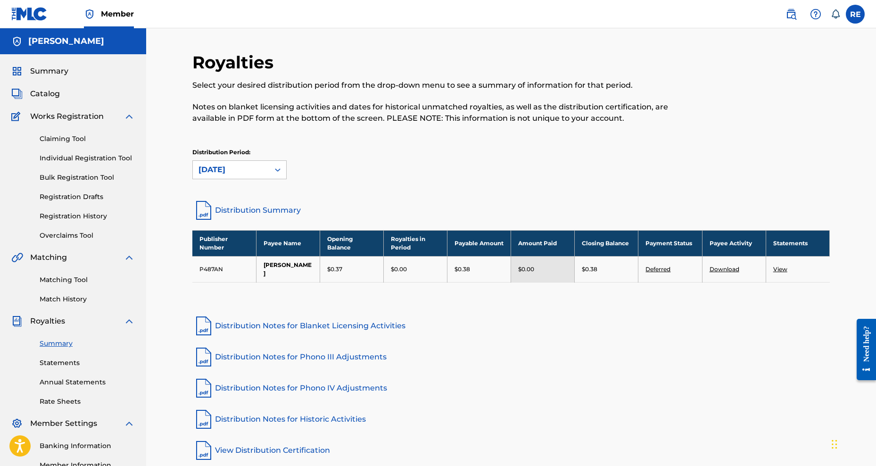
click at [38, 94] on span "Catalog" at bounding box center [45, 93] width 30 height 11
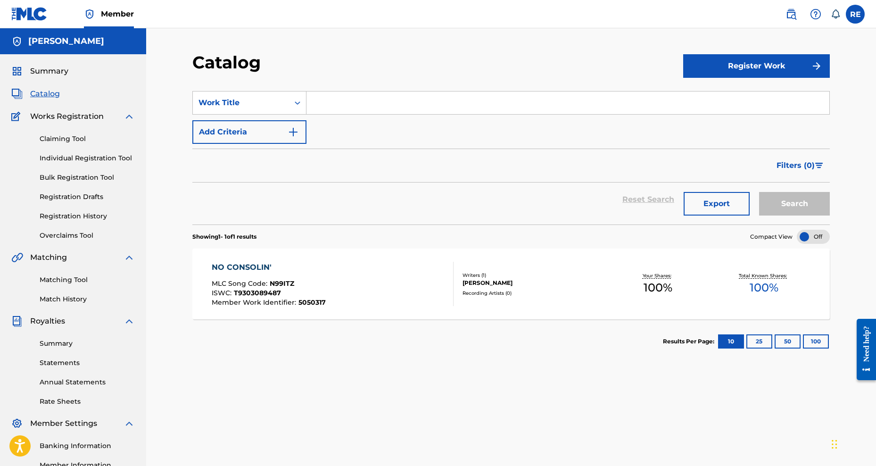
click at [720, 62] on button "Register Work" at bounding box center [756, 66] width 147 height 24
click at [715, 118] on link "By File Upload" at bounding box center [756, 119] width 147 height 23
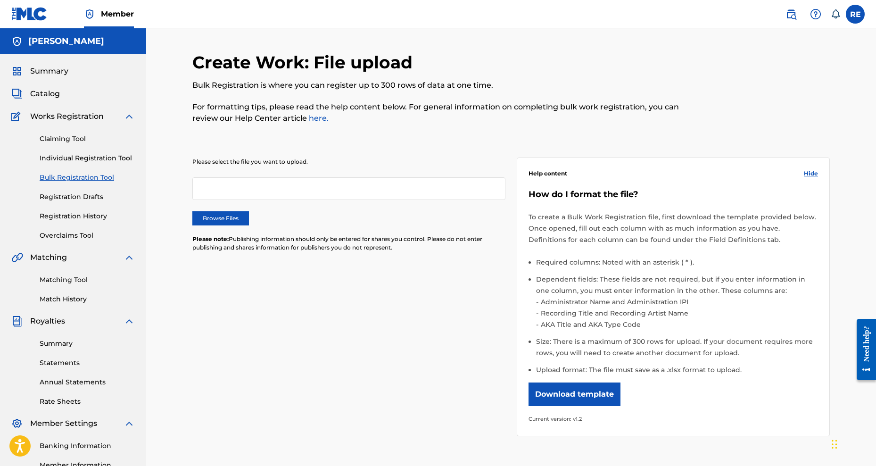
click at [575, 394] on button "Download template" at bounding box center [575, 394] width 92 height 24
